Goal: Information Seeking & Learning: Learn about a topic

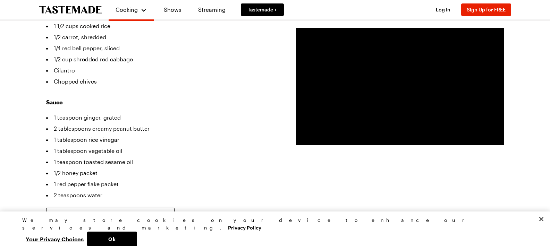
scroll to position [278, 0]
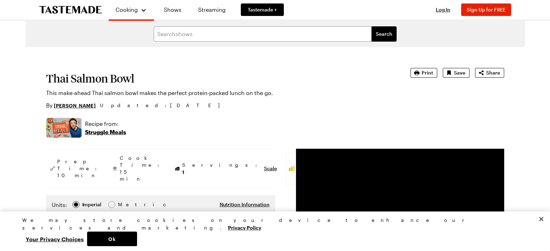
click at [102, 132] on p "Struggle Meals" at bounding box center [105, 132] width 41 height 8
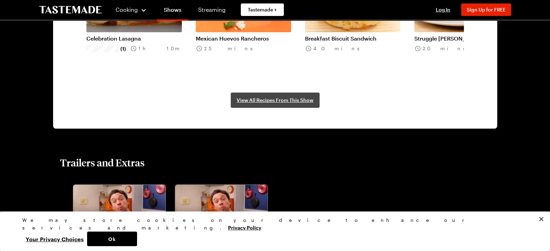
scroll to position [694, 0]
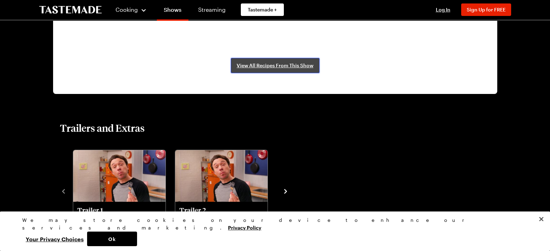
click at [273, 67] on span "View All Recipes From This Show" at bounding box center [275, 65] width 77 height 7
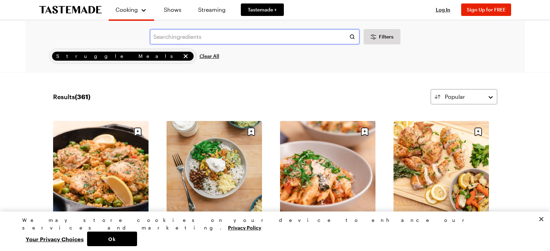
click at [184, 33] on input "text" at bounding box center [255, 36] width 210 height 15
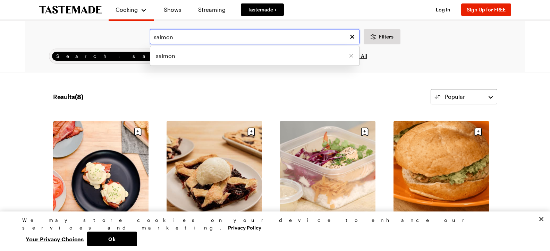
type input "salmon"
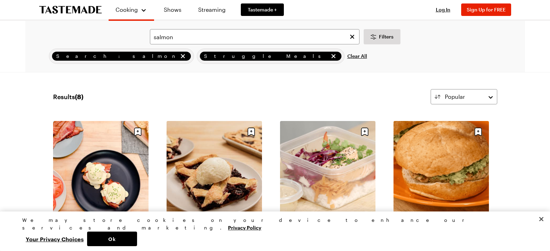
scroll to position [35, 0]
